Goal: Complete application form

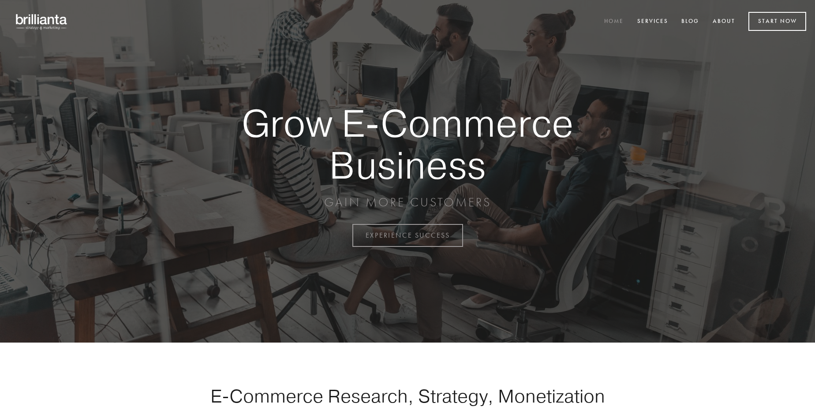
scroll to position [2313, 0]
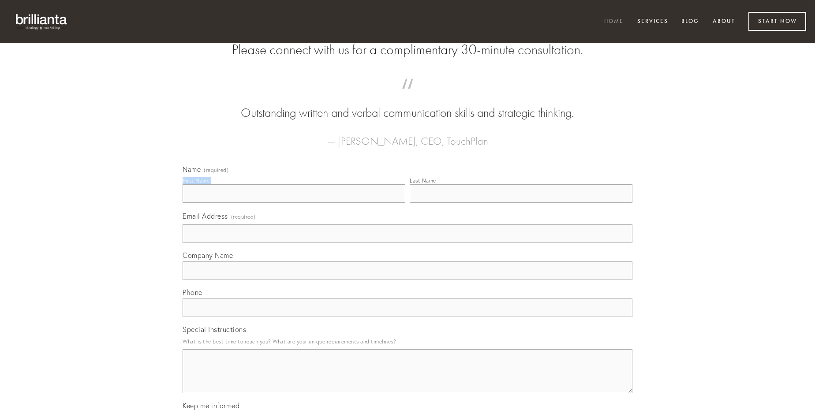
type input "[PERSON_NAME]"
click at [521, 203] on input "Last Name" at bounding box center [521, 193] width 223 height 19
type input "[PERSON_NAME]"
click at [408, 243] on input "Email Address (required)" at bounding box center [408, 234] width 450 height 19
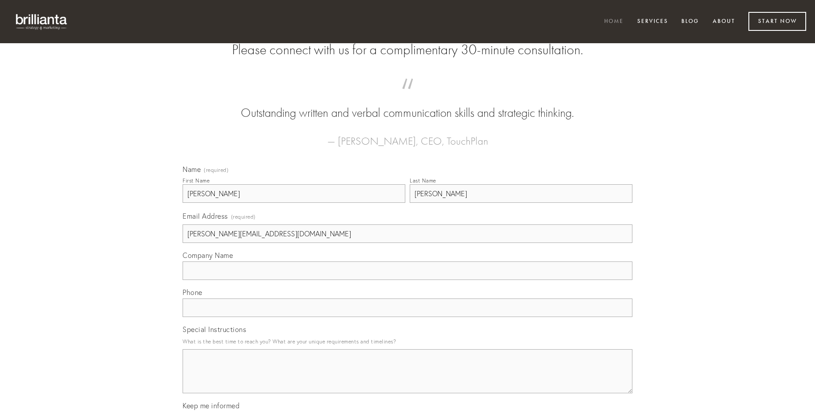
type input "[PERSON_NAME][EMAIL_ADDRESS][DOMAIN_NAME]"
click at [408, 280] on input "Company Name" at bounding box center [408, 271] width 450 height 19
type input "animadverto"
click at [408, 317] on input "text" at bounding box center [408, 308] width 450 height 19
click at [408, 379] on textarea "Special Instructions" at bounding box center [408, 371] width 450 height 44
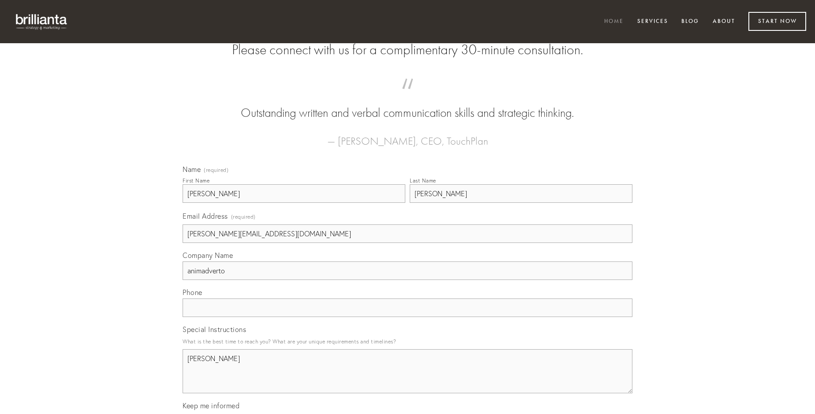
type textarea "[PERSON_NAME]"
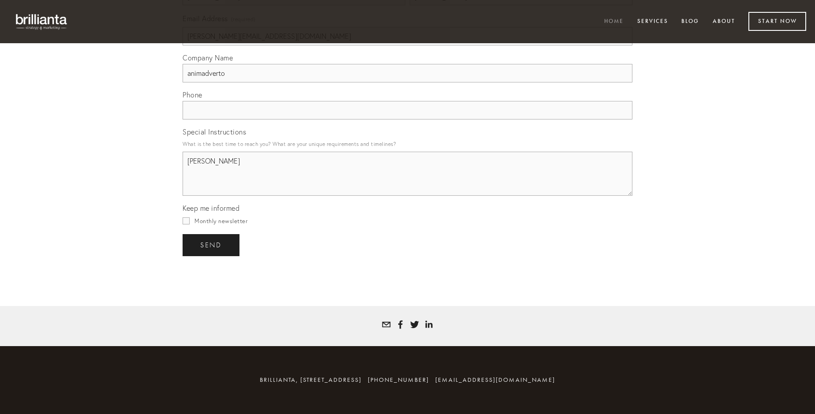
click at [212, 245] on span "send" at bounding box center [211, 245] width 22 height 8
